Goal: Book appointment/travel/reservation

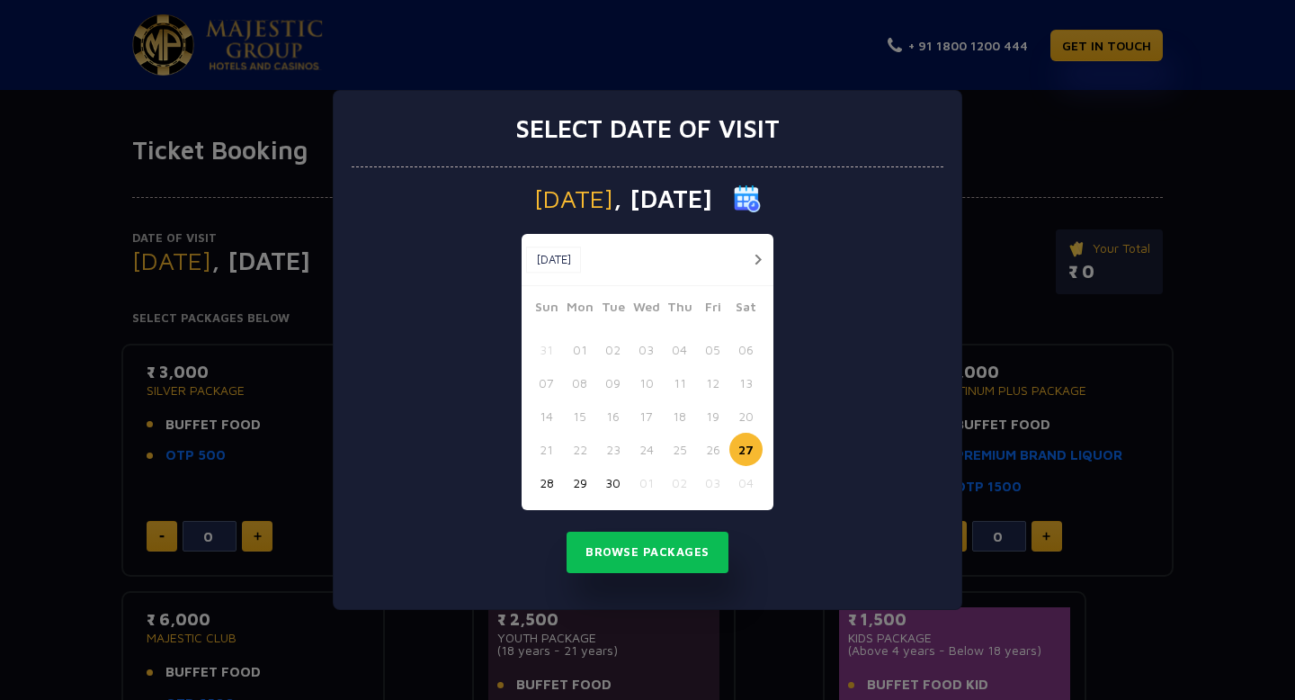
click at [759, 263] on button "button" at bounding box center [757, 259] width 22 height 22
click at [681, 349] on button "02" at bounding box center [679, 349] width 33 height 33
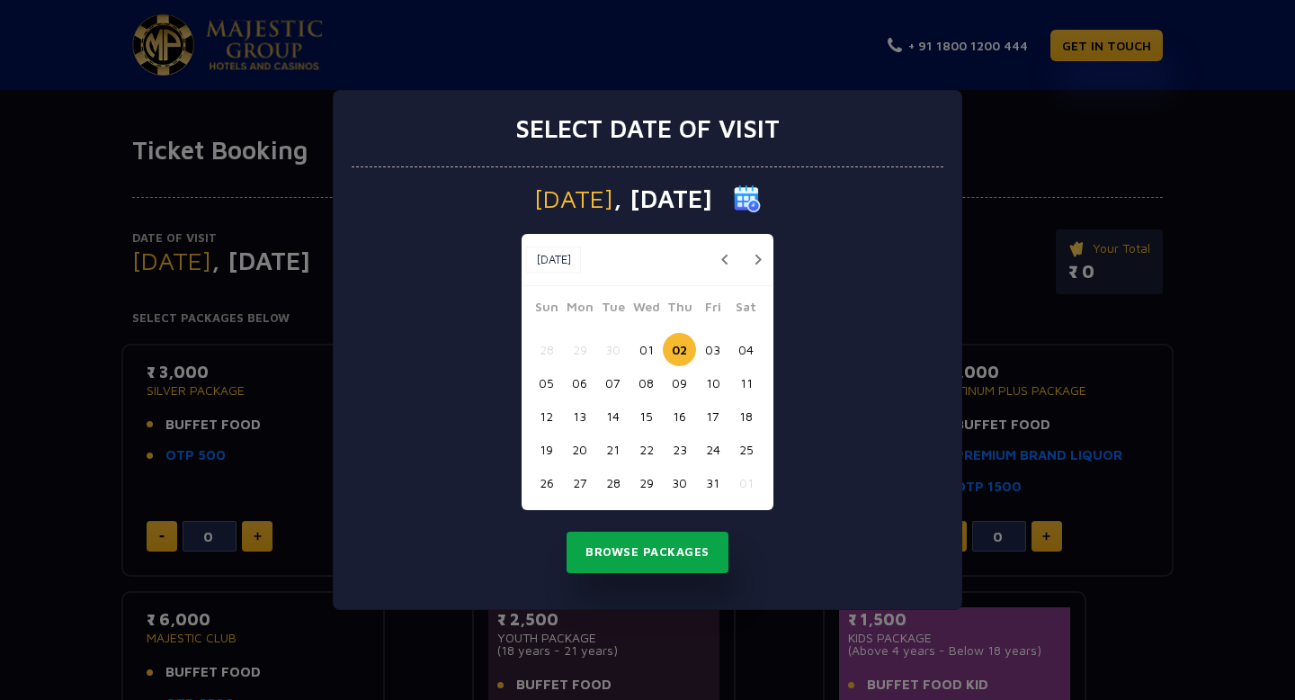
click at [673, 544] on button "Browse Packages" at bounding box center [648, 551] width 162 height 41
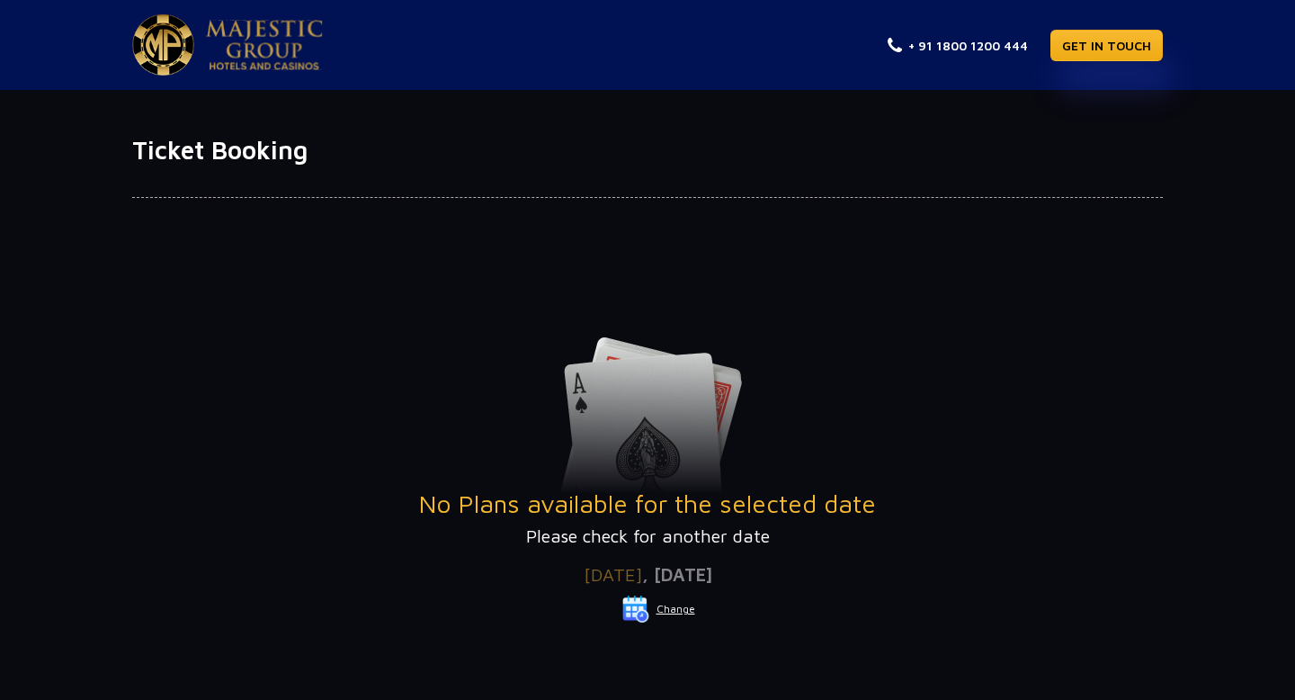
click at [671, 608] on button "Change" at bounding box center [658, 608] width 75 height 29
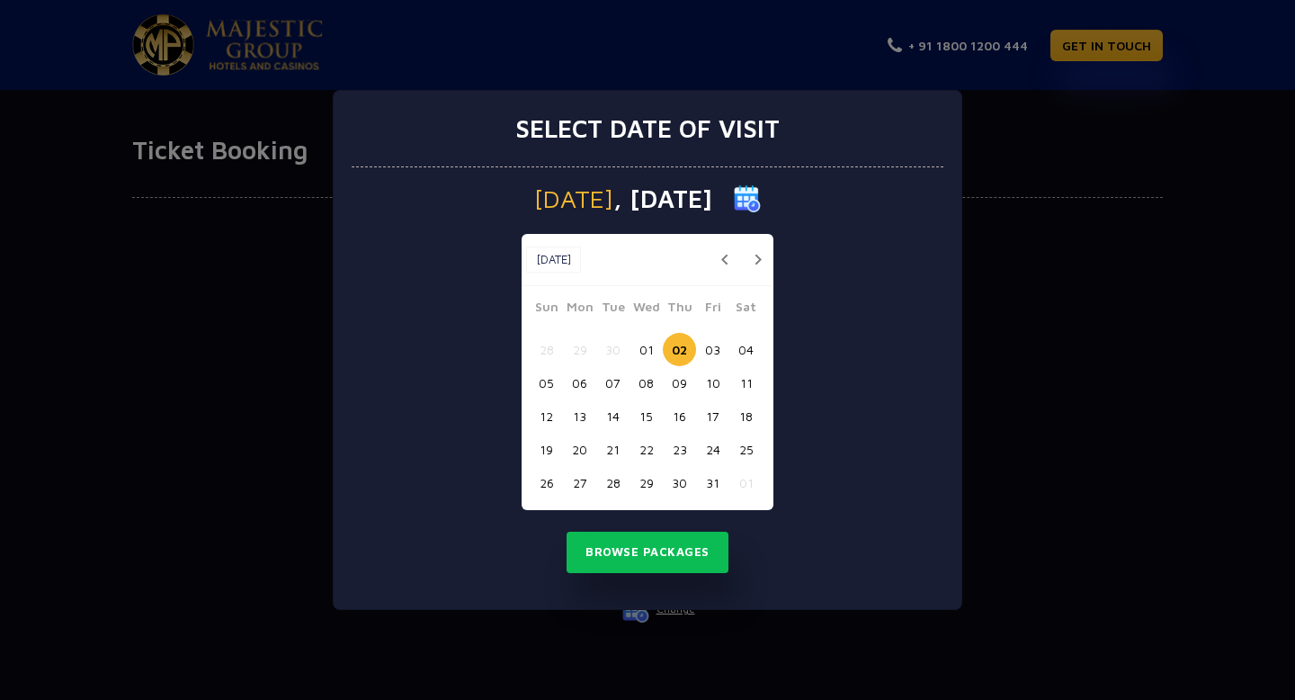
click at [645, 344] on button "01" at bounding box center [646, 349] width 33 height 33
click at [654, 553] on button "Browse Packages" at bounding box center [648, 551] width 162 height 41
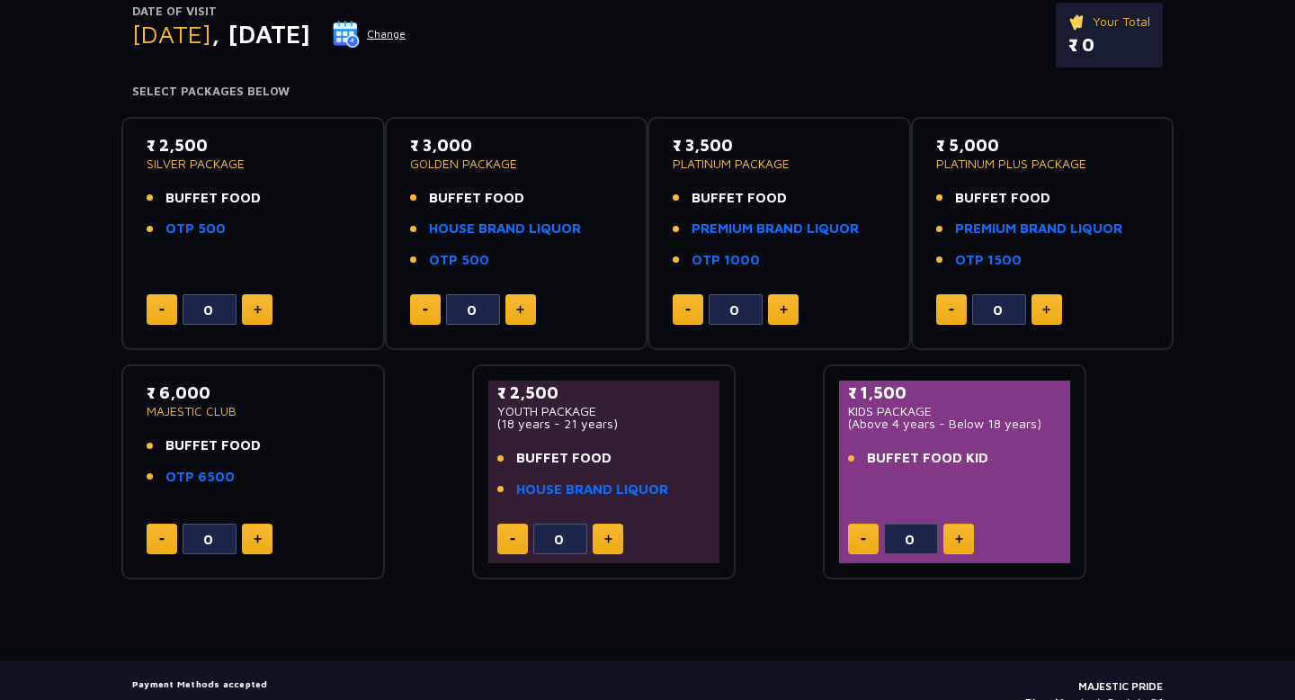
scroll to position [228, 0]
click at [604, 489] on link "HOUSE BRAND LIQUOR" at bounding box center [592, 488] width 152 height 21
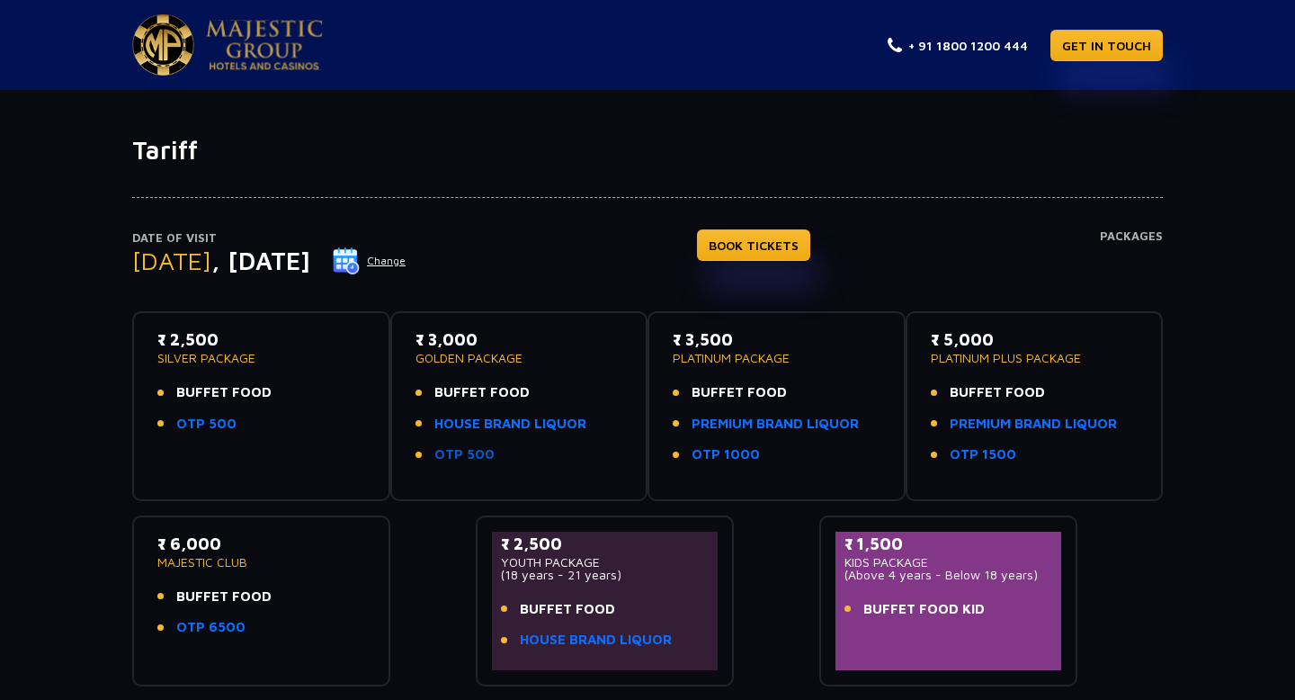
click at [453, 455] on link "OTP 500" at bounding box center [464, 454] width 60 height 21
